Goal: Subscribe to service/newsletter

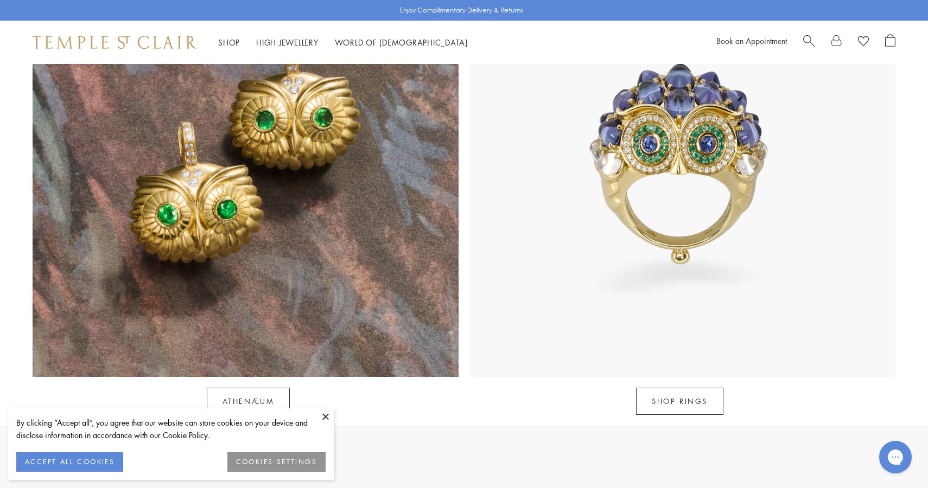
scroll to position [1148, 0]
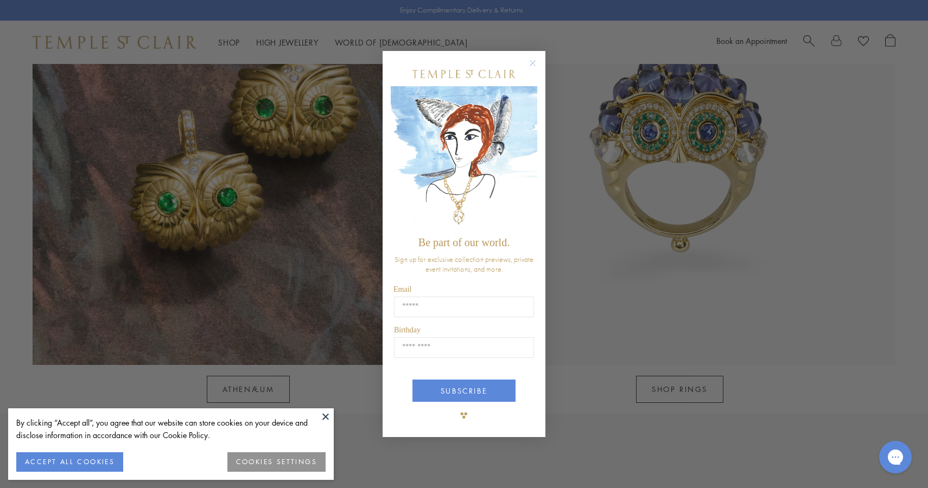
click at [531, 67] on circle "Close dialog" at bounding box center [532, 63] width 13 height 13
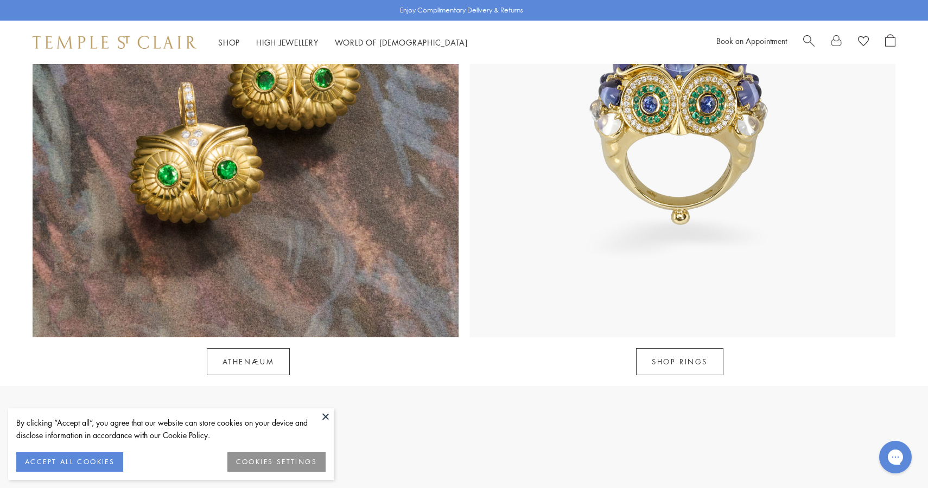
scroll to position [1179, 0]
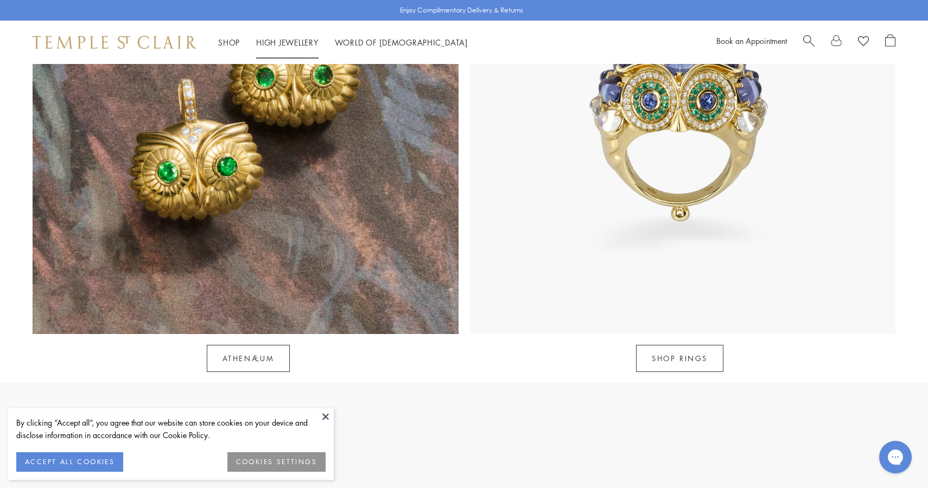
click at [303, 39] on link "High Jewellery High Jewellery" at bounding box center [287, 42] width 62 height 11
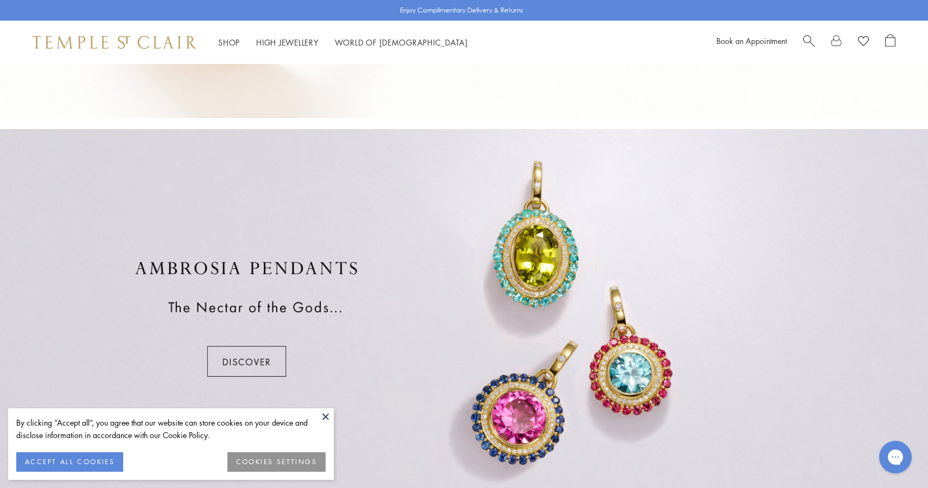
scroll to position [718, 0]
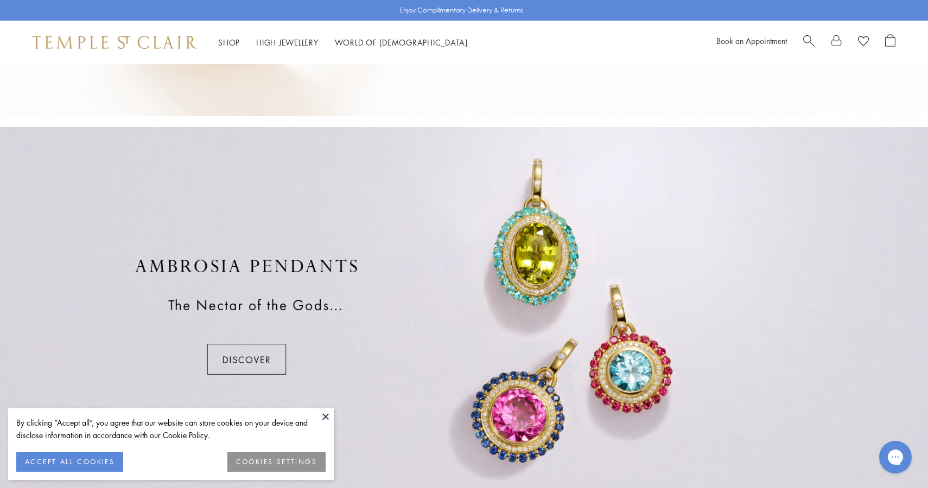
click at [323, 411] on button at bounding box center [325, 417] width 16 height 16
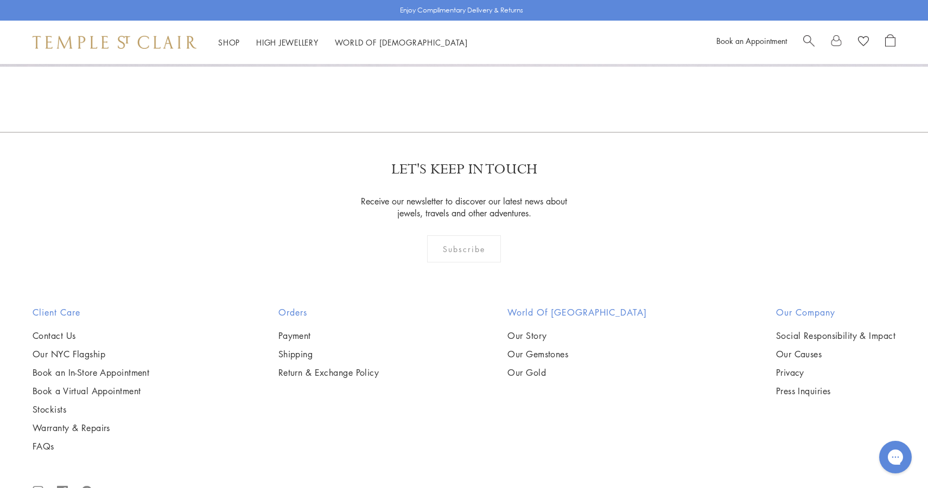
scroll to position [1160, 0]
click at [484, 254] on div "Subscribe" at bounding box center [464, 247] width 74 height 27
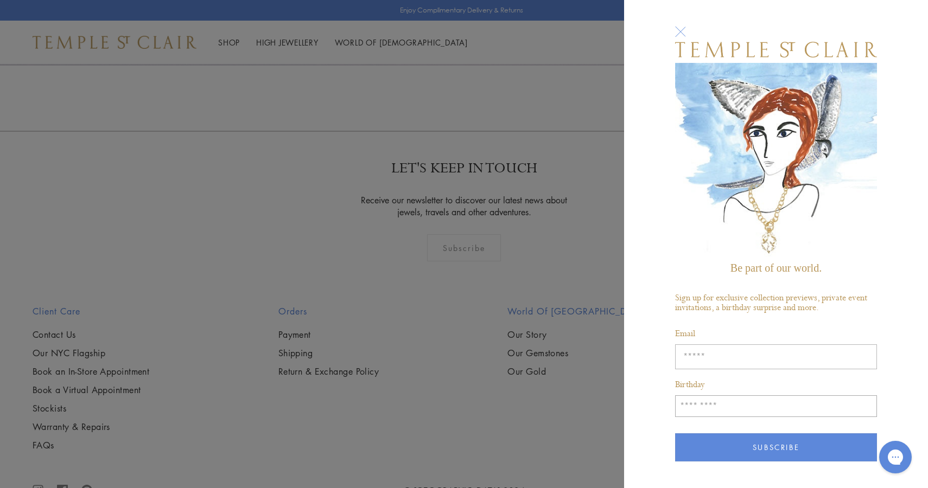
click at [714, 348] on input "Enter your email address" at bounding box center [776, 357] width 202 height 25
type input "**********"
click at [778, 409] on input "Birthday" at bounding box center [776, 407] width 202 height 22
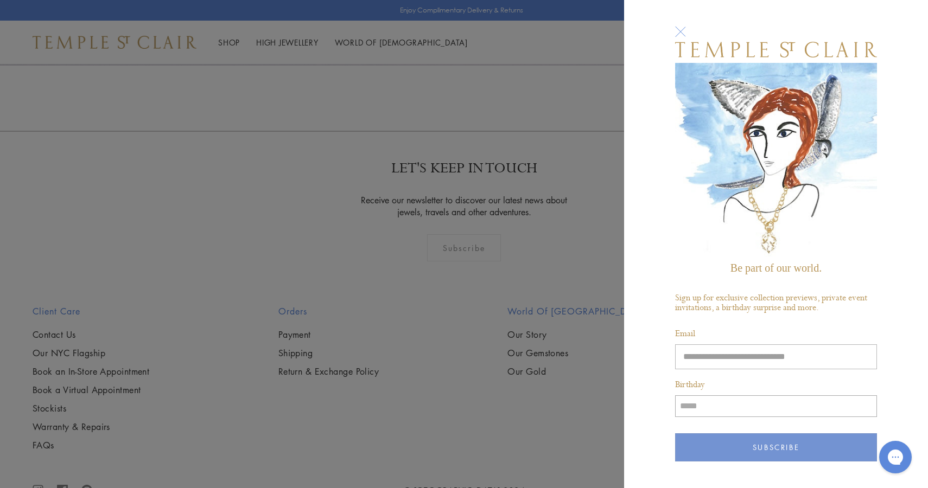
type input "*****"
click at [841, 440] on button "Subscribe" at bounding box center [776, 448] width 202 height 28
